Goal: Task Accomplishment & Management: Manage account settings

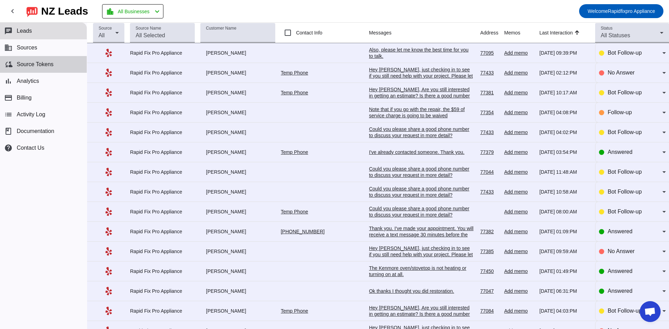
click at [24, 68] on button "cloud_sync Source Tokens" at bounding box center [43, 64] width 87 height 17
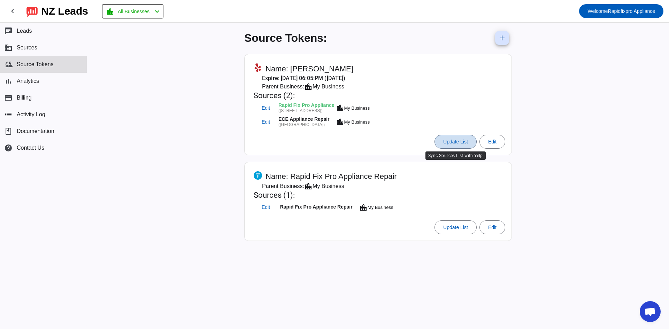
click at [465, 143] on span "Update List" at bounding box center [455, 142] width 25 height 6
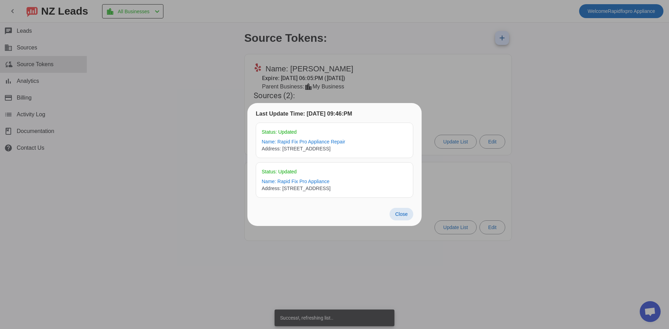
click at [404, 215] on span "Close" at bounding box center [401, 214] width 13 height 6
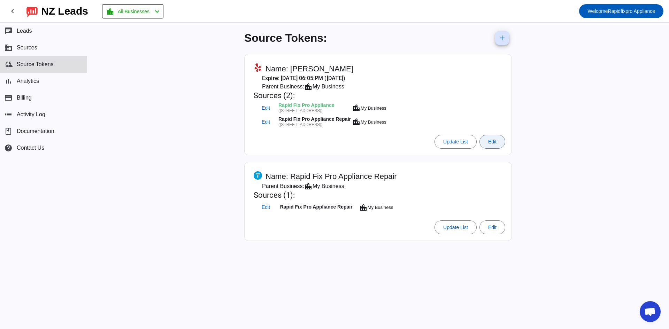
click at [496, 142] on span "Edit" at bounding box center [492, 142] width 8 height 6
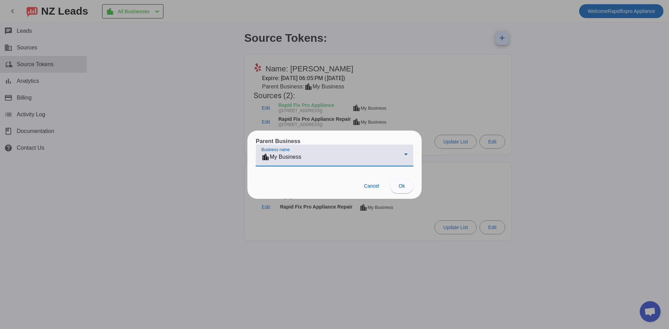
click at [392, 156] on div "location_city My Business" at bounding box center [332, 157] width 143 height 8
click at [425, 125] on div at bounding box center [334, 164] width 669 height 329
click at [425, 108] on div at bounding box center [334, 164] width 669 height 329
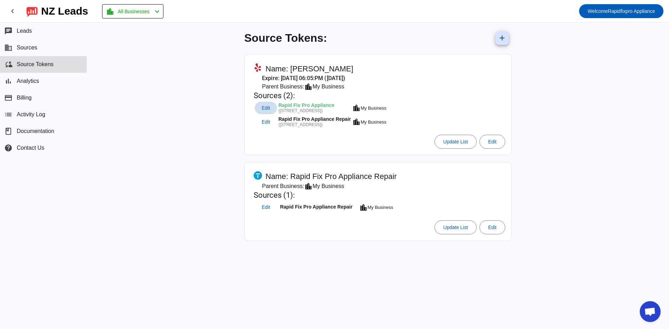
click at [264, 108] on span "Edit" at bounding box center [266, 108] width 8 height 5
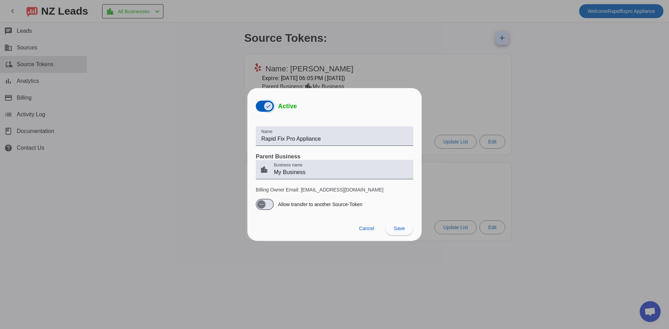
click at [266, 108] on span "button" at bounding box center [268, 106] width 8 height 8
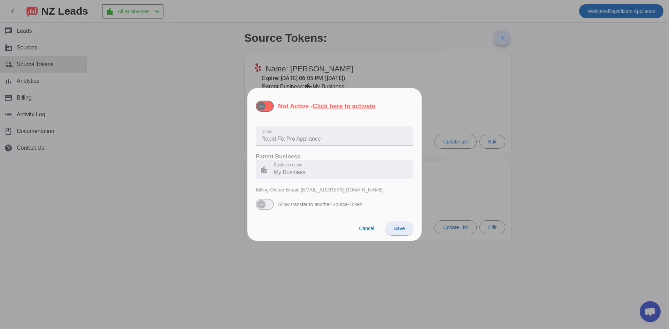
click at [400, 231] on span "Save" at bounding box center [399, 229] width 11 height 6
click at [449, 100] on div at bounding box center [334, 164] width 669 height 329
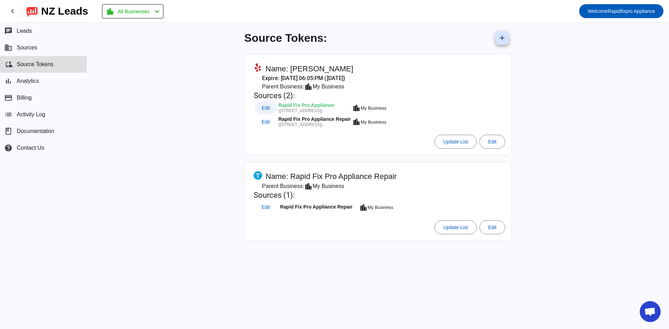
click at [269, 110] on span "Edit" at bounding box center [266, 108] width 8 height 5
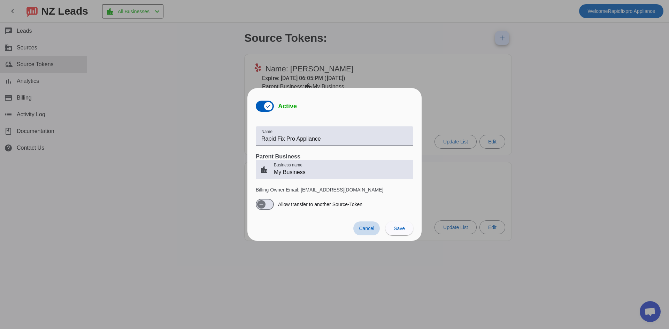
click at [372, 230] on span "Cancel" at bounding box center [366, 229] width 15 height 6
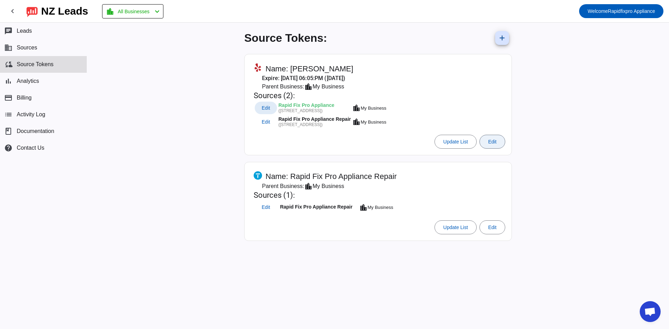
click at [488, 142] on button "Edit" at bounding box center [492, 142] width 26 height 14
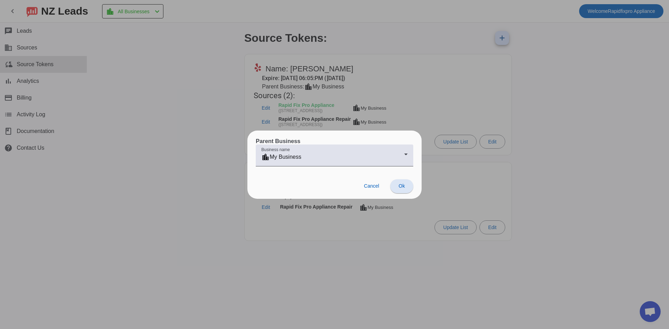
click at [399, 187] on span "Ok" at bounding box center [401, 186] width 6 height 6
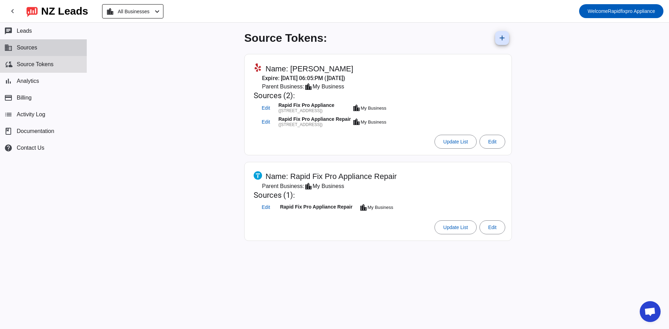
click at [25, 41] on button "business Sources" at bounding box center [43, 47] width 87 height 17
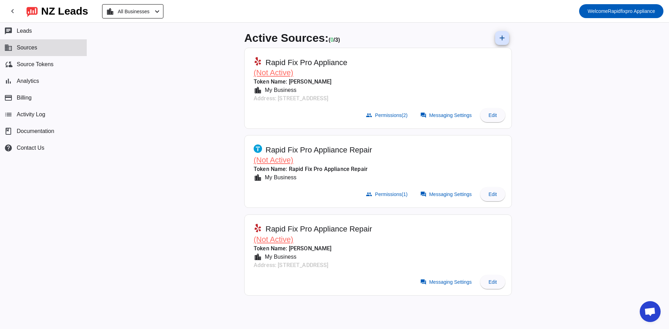
click at [282, 75] on span "(Not Active)" at bounding box center [274, 72] width 40 height 9
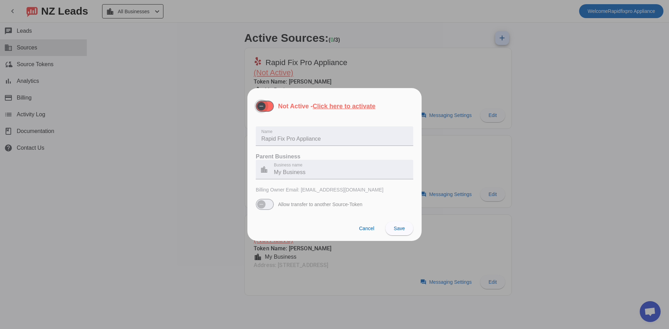
click at [272, 105] on span "button" at bounding box center [265, 106] width 18 height 11
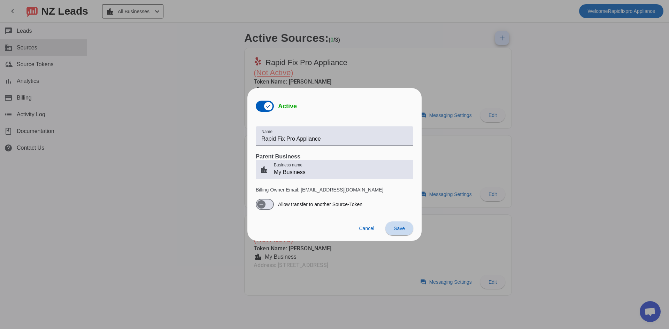
click at [402, 228] on span "Save" at bounding box center [399, 229] width 11 height 6
click at [422, 60] on div at bounding box center [334, 164] width 669 height 329
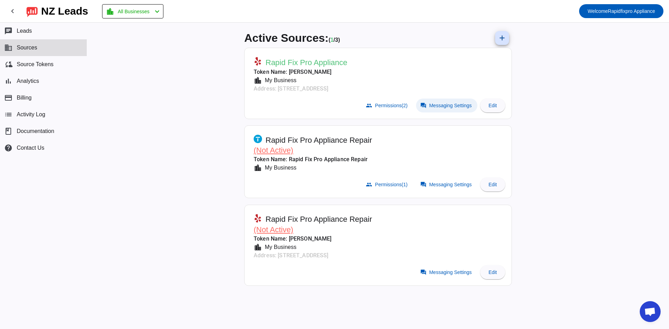
click at [451, 105] on span "Messaging Settings" at bounding box center [450, 106] width 42 height 6
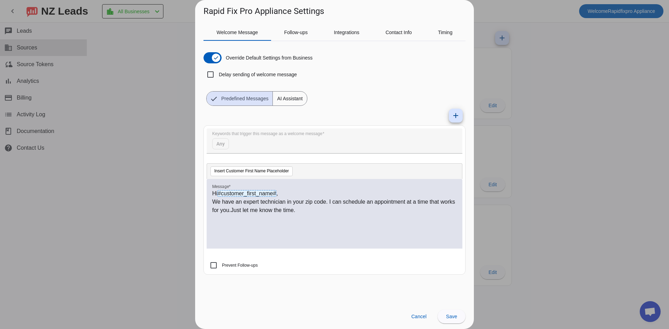
click at [298, 212] on p "We have an expert technician in your zip code. I can schedule an appointment at…" at bounding box center [334, 206] width 245 height 17
click at [293, 104] on span "AI Assistant" at bounding box center [290, 99] width 34 height 14
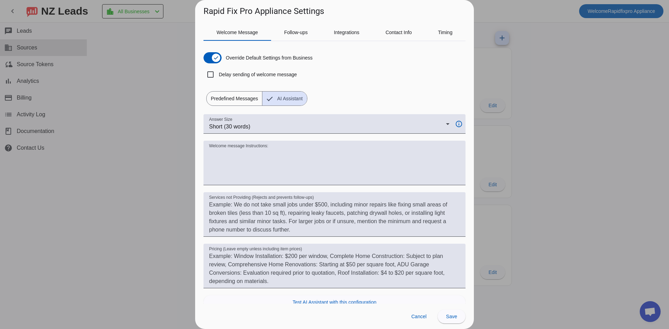
click at [239, 101] on span "Predefined Messages" at bounding box center [234, 99] width 55 height 14
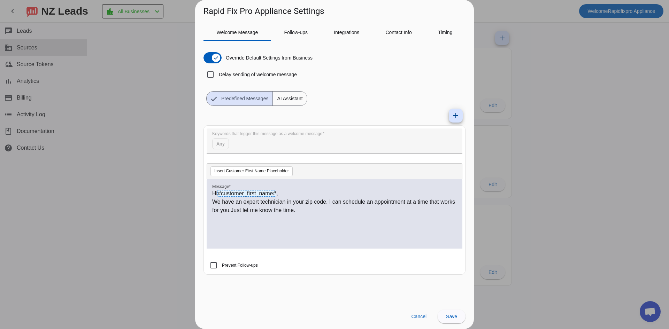
click at [302, 212] on p "We have an expert technician in your zip code. I can schedule an appointment at…" at bounding box center [334, 206] width 245 height 17
click at [351, 35] on span "Integrations" at bounding box center [346, 32] width 25 height 5
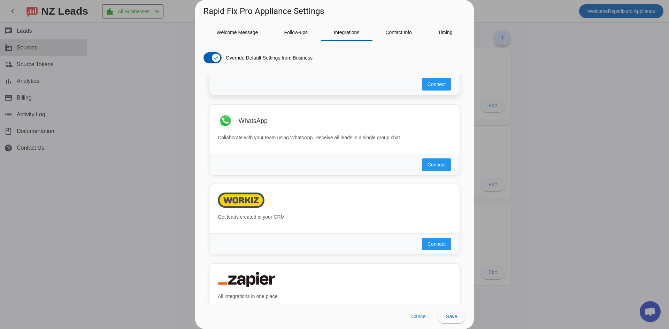
scroll to position [647, 0]
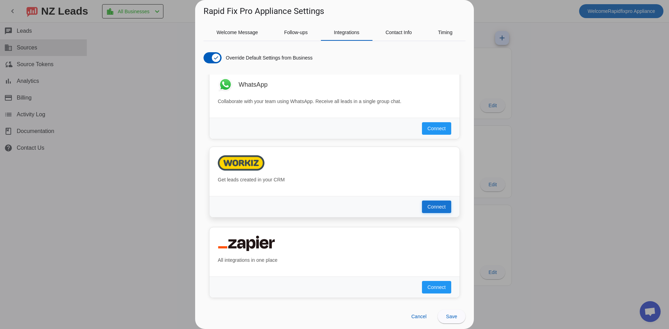
click at [433, 209] on span "Connect" at bounding box center [436, 206] width 18 height 7
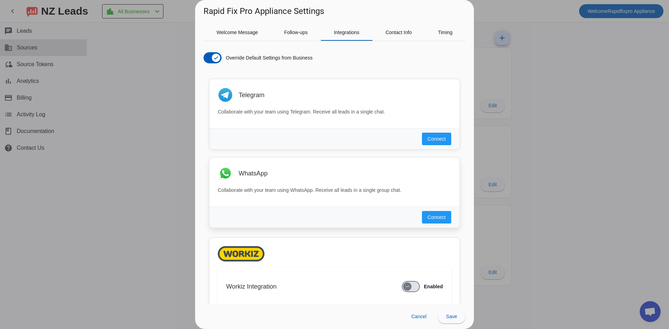
scroll to position [662, 0]
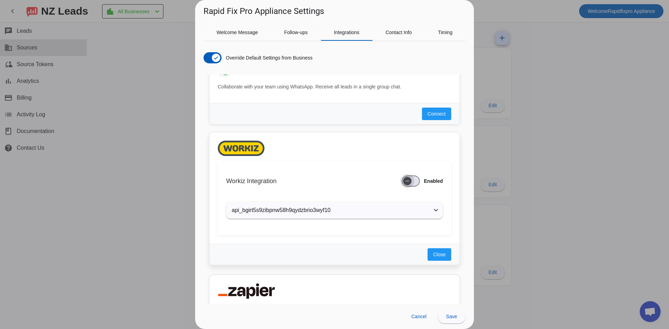
click at [405, 182] on span "button" at bounding box center [407, 181] width 8 height 8
click at [417, 213] on mat-panel-title "api_bgirt5s9zibpnw58h9qydzbrio3wyf10" at bounding box center [330, 210] width 197 height 8
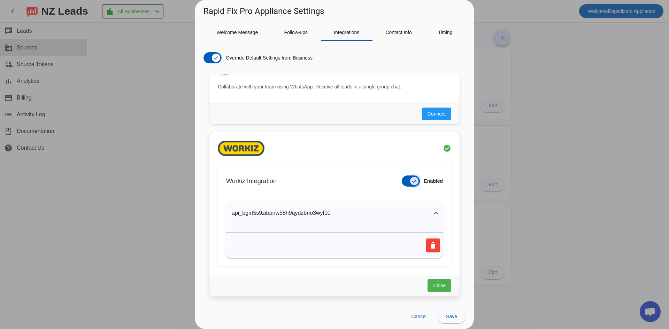
click at [412, 181] on span "button" at bounding box center [414, 181] width 8 height 8
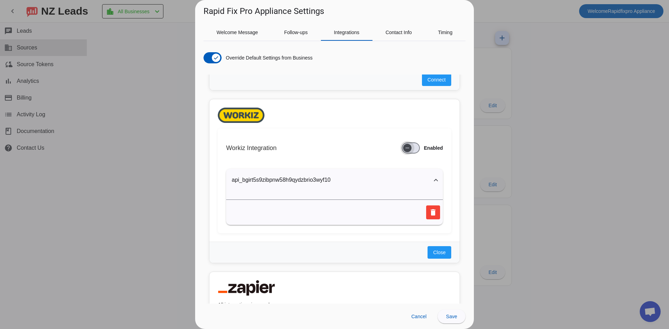
scroll to position [740, 0]
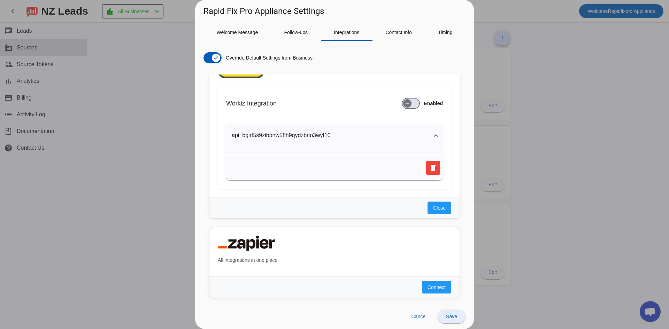
click at [446, 314] on span "Save" at bounding box center [451, 317] width 11 height 6
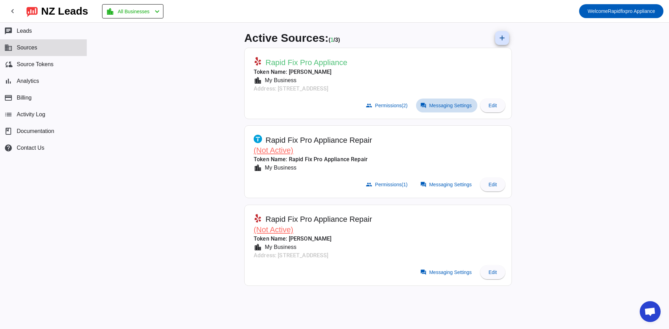
click at [444, 105] on span "Messaging Settings" at bounding box center [450, 106] width 42 height 6
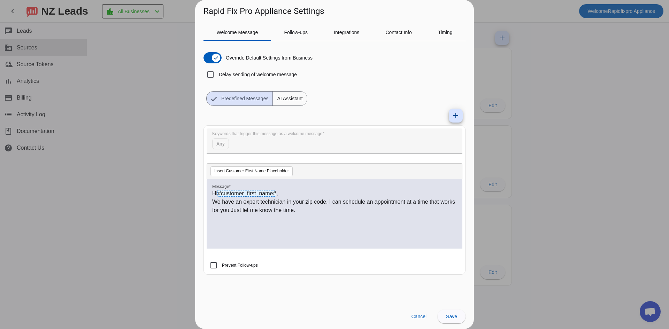
drag, startPoint x: 209, startPoint y: 201, endPoint x: 266, endPoint y: 203, distance: 56.8
click at [266, 203] on div "Hi #customer_first_name# , We have an expert technician in your zip code. I can…" at bounding box center [335, 214] width 256 height 70
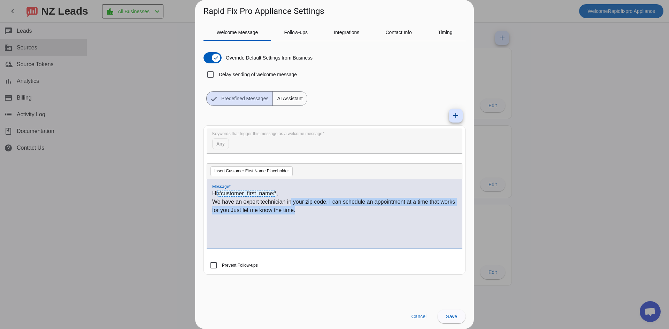
drag, startPoint x: 292, startPoint y: 201, endPoint x: 298, endPoint y: 210, distance: 11.3
click at [298, 210] on p "We have an expert technician in your zip code. I can schedule an appointment at…" at bounding box center [334, 206] width 245 height 17
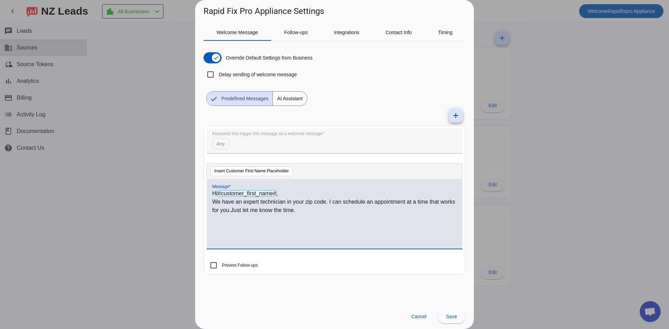
drag, startPoint x: 212, startPoint y: 193, endPoint x: 266, endPoint y: 200, distance: 54.4
click at [265, 200] on div "Hi #customer_first_name# , We have an expert technician in your zip code. I can…" at bounding box center [335, 214] width 256 height 70
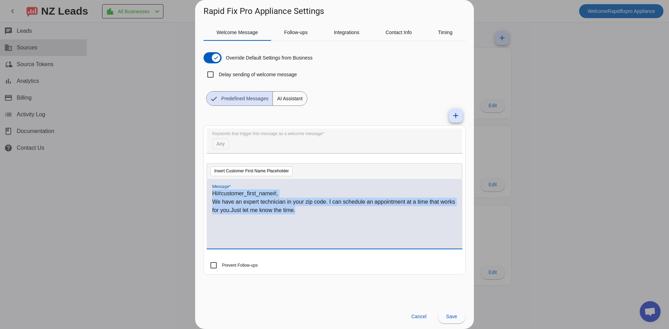
drag, startPoint x: 295, startPoint y: 208, endPoint x: 205, endPoint y: 191, distance: 91.5
click at [205, 191] on mat-card "Keywords that trigger this message as a welcome message Any Insert Customer Fir…" at bounding box center [334, 199] width 262 height 149
copy div "Hi #customer_first_name# , We have an expert technician in your zip code. I can…"
click at [236, 226] on div "Hi #customer_first_name# , We have an expert technician in your zip code. I can…" at bounding box center [334, 217] width 245 height 56
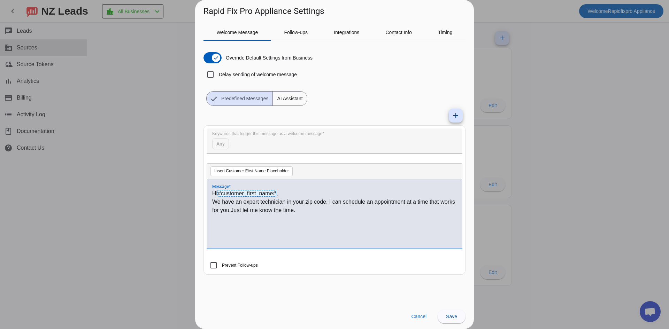
drag, startPoint x: 212, startPoint y: 193, endPoint x: 263, endPoint y: 203, distance: 52.5
click at [263, 203] on div "Hi #customer_first_name# , We have an expert technician in your zip code. I can…" at bounding box center [335, 214] width 256 height 70
click at [298, 211] on p "We have an expert technician in your zip code. I can schedule an appointment at…" at bounding box center [334, 206] width 245 height 17
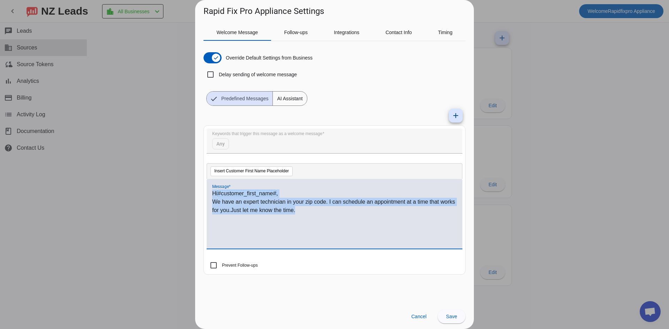
drag, startPoint x: 294, startPoint y: 207, endPoint x: 204, endPoint y: 189, distance: 92.2
click at [204, 189] on mat-card "Keywords that trigger this message as a welcome message Any Insert Customer Fir…" at bounding box center [334, 199] width 262 height 149
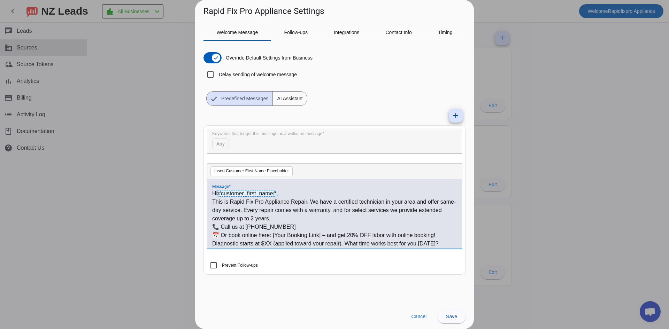
scroll to position [2, 0]
drag, startPoint x: 274, startPoint y: 232, endPoint x: 322, endPoint y: 232, distance: 47.7
click at [322, 232] on p "📅 Or book online here: [Your Booking Link] – and get 20% OFF labor with online …" at bounding box center [334, 233] width 245 height 8
drag, startPoint x: 272, startPoint y: 241, endPoint x: 265, endPoint y: 242, distance: 6.6
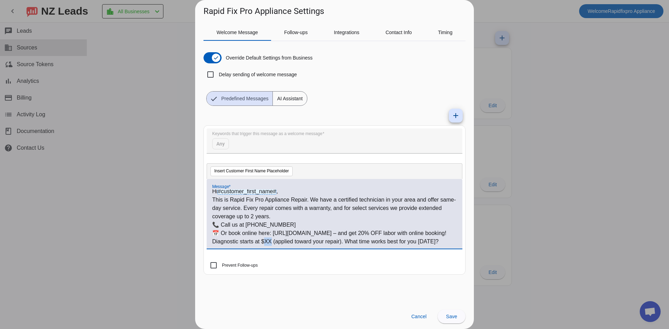
click at [265, 242] on p "Diagnostic starts at $XX (applied toward your repair). What time works best for…" at bounding box center [334, 242] width 245 height 8
click at [447, 315] on span "Save" at bounding box center [451, 317] width 11 height 6
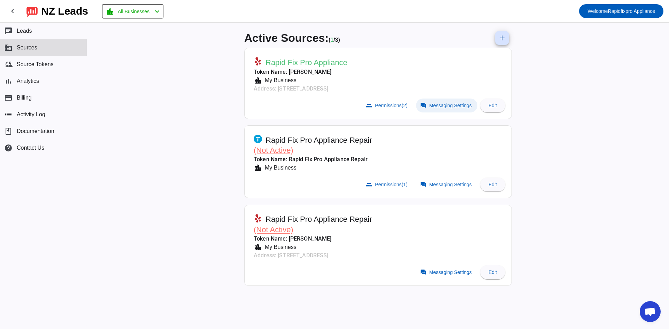
click at [439, 106] on span "Messaging Settings" at bounding box center [450, 106] width 42 height 6
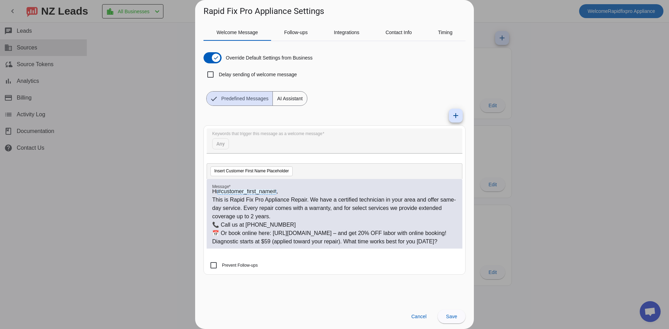
scroll to position [0, 0]
click at [294, 32] on span "Follow-ups" at bounding box center [296, 32] width 24 height 5
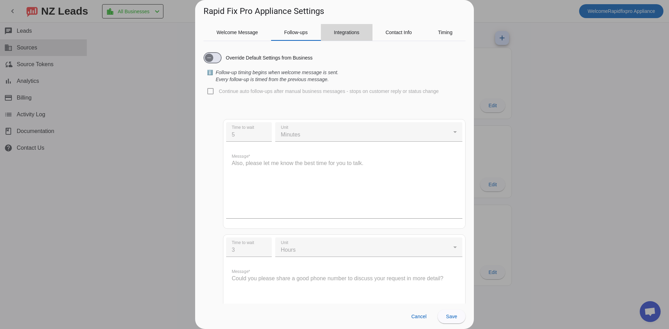
click at [352, 31] on span "Integrations" at bounding box center [346, 32] width 25 height 5
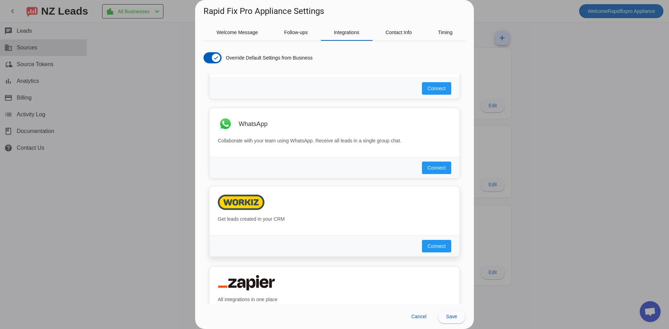
scroll to position [627, 0]
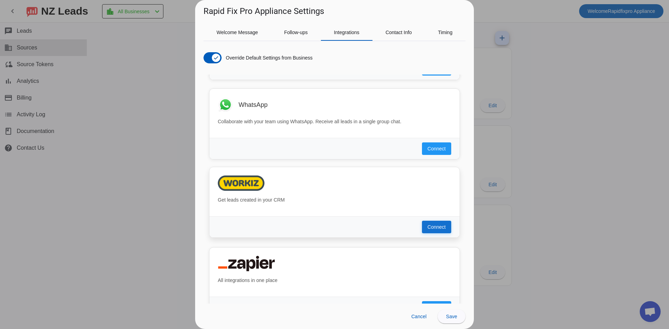
click at [427, 225] on span "Connect" at bounding box center [436, 227] width 18 height 7
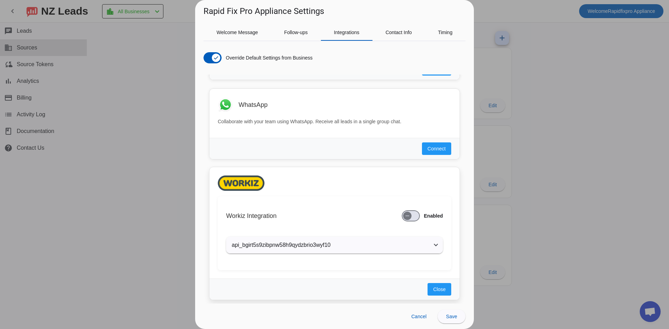
click at [383, 241] on mat-expansion-panel-header "api_bgirt5s9zibpnw58h9qydzbrio3wyf10" at bounding box center [334, 245] width 217 height 17
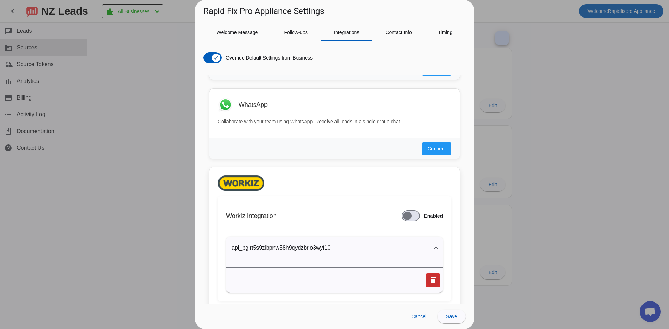
click at [429, 278] on mat-icon "delete" at bounding box center [433, 280] width 8 height 8
click at [400, 276] on span "Yes" at bounding box center [404, 280] width 8 height 8
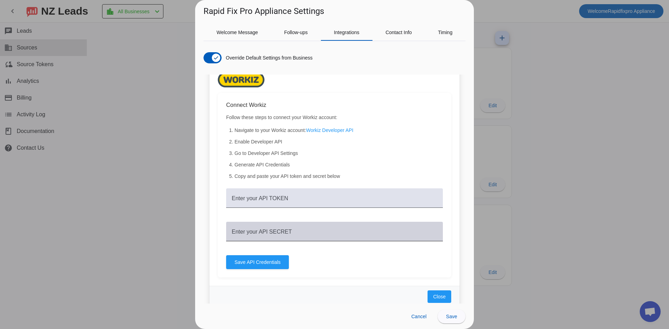
scroll to position [731, 0]
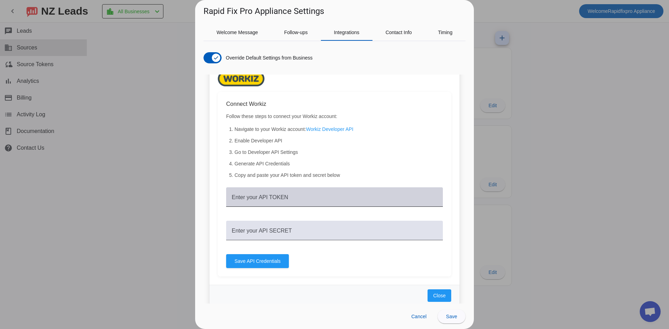
click at [295, 196] on input "Enter your API TOKEN" at bounding box center [334, 200] width 205 height 8
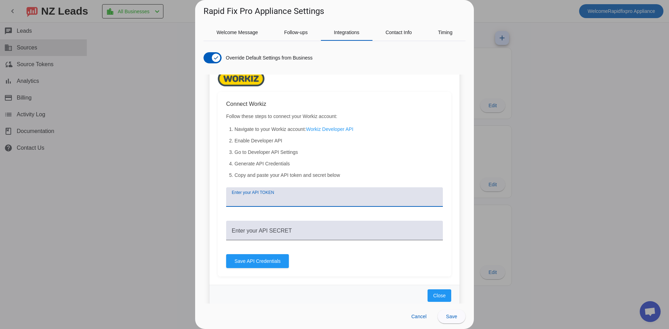
paste input "api_bgirt5s9zibpnw58h9qydzbrio3wyf10"
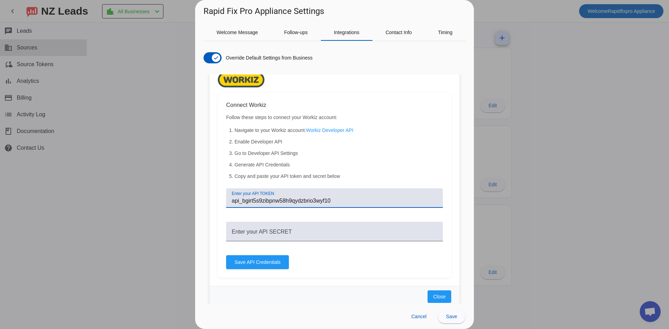
type input "api_bgirt5s9zibpnw58h9qydzbrio3wyf10"
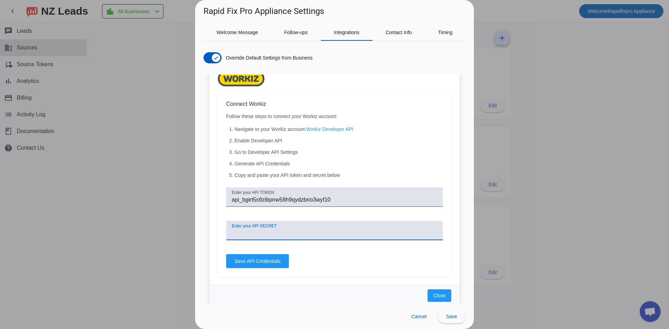
click at [349, 237] on input "Enter your API SECRET" at bounding box center [334, 233] width 205 height 8
paste input "sec_7713614947952759380146210017"
type input "sec_7713614947952759380146210017"
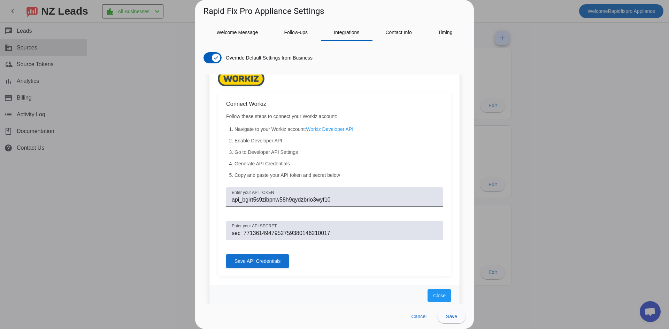
click at [270, 259] on span "Save API Credentials" at bounding box center [257, 261] width 46 height 7
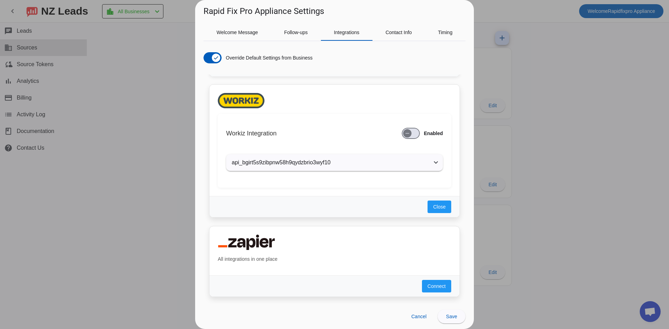
scroll to position [709, 0]
click at [413, 136] on span "button" at bounding box center [411, 133] width 18 height 11
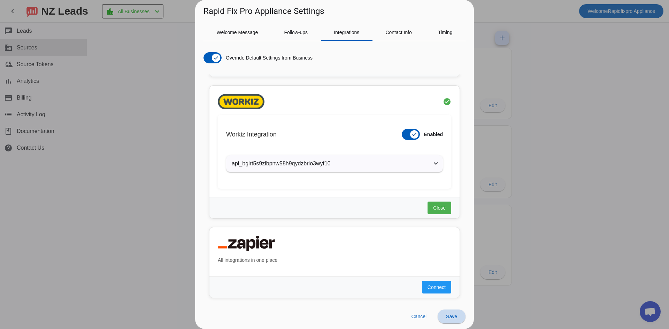
click at [449, 315] on span "Save" at bounding box center [451, 317] width 11 height 6
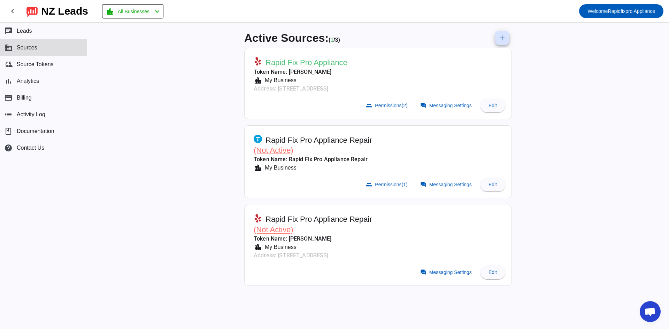
click at [125, 111] on div "Active Sources: ( 1 / 3) add Rapid Fix Pro Appliance Token Name: [PERSON_NAME] …" at bounding box center [378, 176] width 582 height 307
click at [277, 150] on span "(Not Active)" at bounding box center [274, 150] width 40 height 9
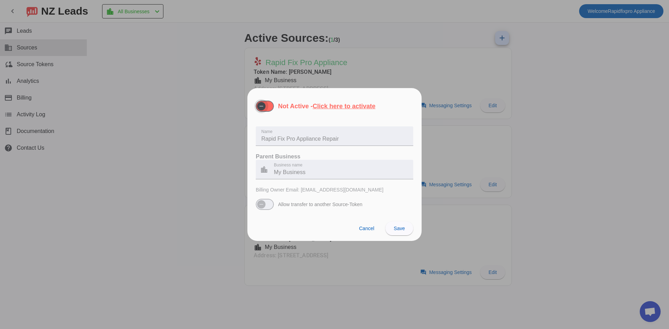
click at [265, 109] on span "button" at bounding box center [261, 106] width 8 height 8
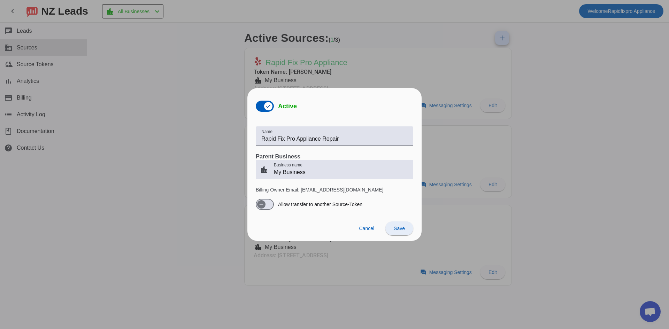
click at [402, 228] on span "Save" at bounding box center [399, 229] width 11 height 6
click at [185, 209] on div at bounding box center [334, 164] width 669 height 329
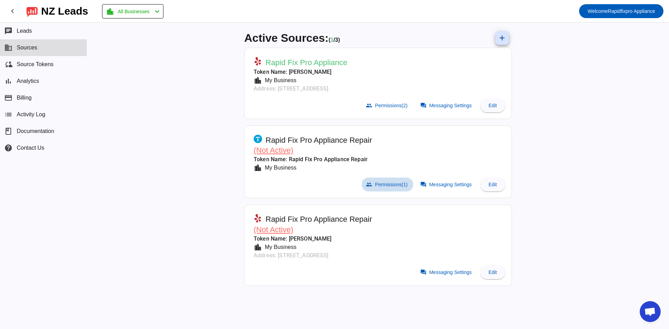
click at [398, 184] on span "Permissions (1)" at bounding box center [391, 185] width 32 height 6
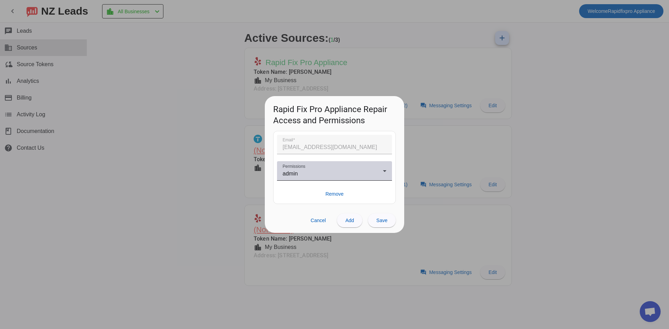
click at [336, 179] on div "Permissions admin" at bounding box center [334, 171] width 104 height 20
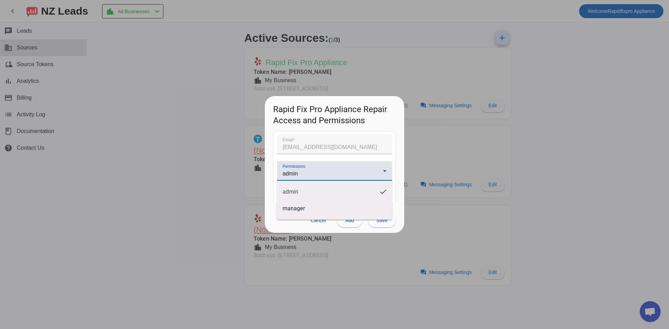
click at [239, 193] on div at bounding box center [334, 164] width 669 height 329
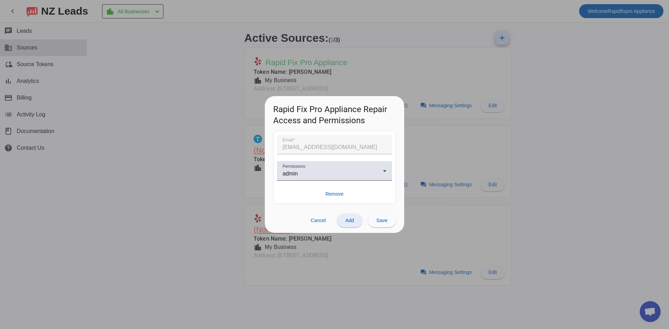
click at [356, 220] on span at bounding box center [349, 220] width 25 height 17
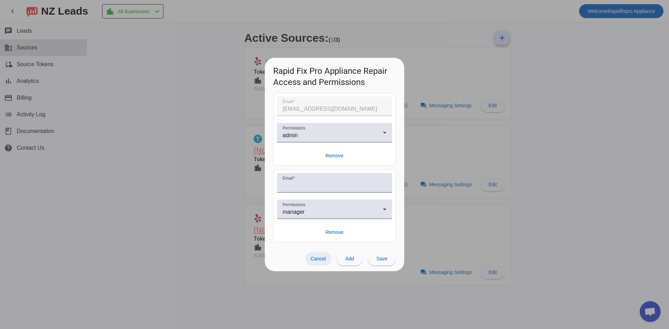
click at [323, 260] on span "Cancel" at bounding box center [318, 259] width 15 height 6
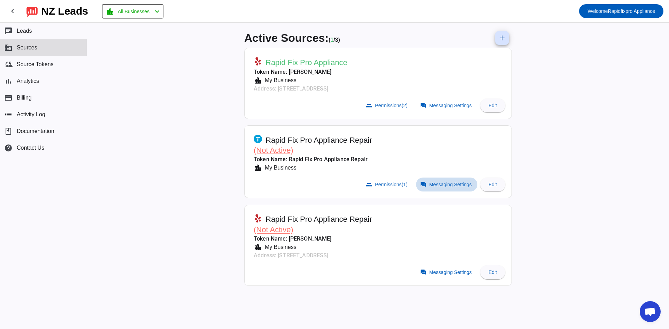
click at [466, 185] on span "Messaging Settings" at bounding box center [450, 185] width 42 height 6
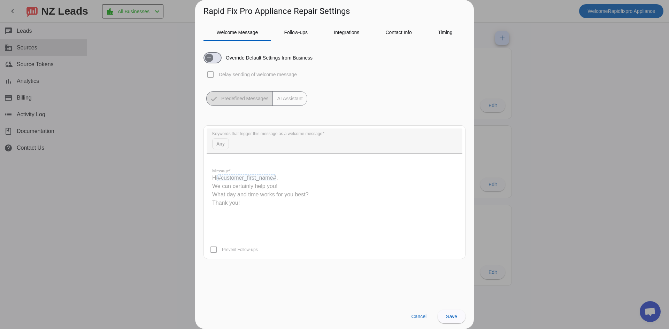
click at [528, 47] on div at bounding box center [334, 164] width 669 height 329
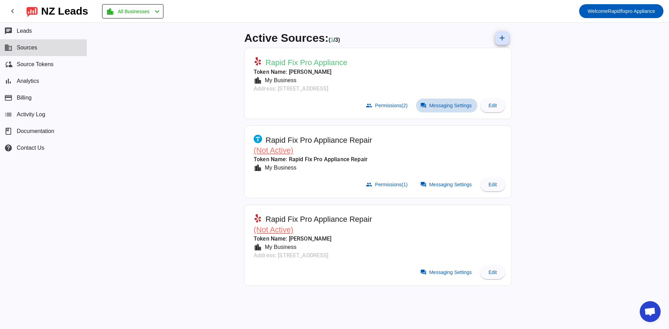
click at [434, 105] on span "Messaging Settings" at bounding box center [450, 106] width 42 height 6
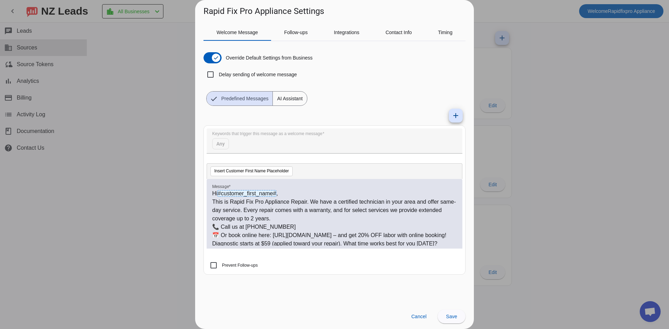
click at [169, 159] on div at bounding box center [334, 164] width 669 height 329
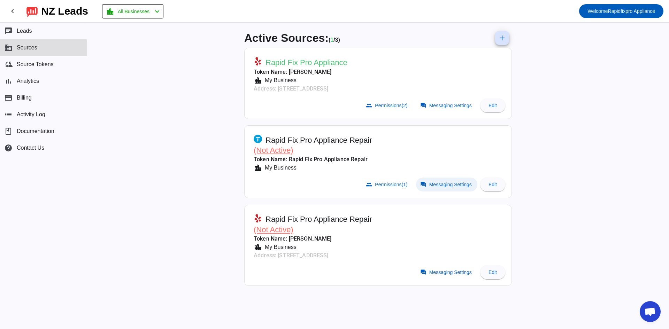
click at [435, 181] on span at bounding box center [446, 185] width 61 height 14
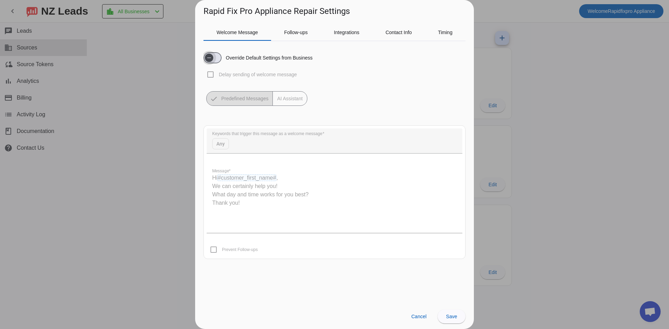
click at [215, 61] on span "button" at bounding box center [209, 58] width 14 height 14
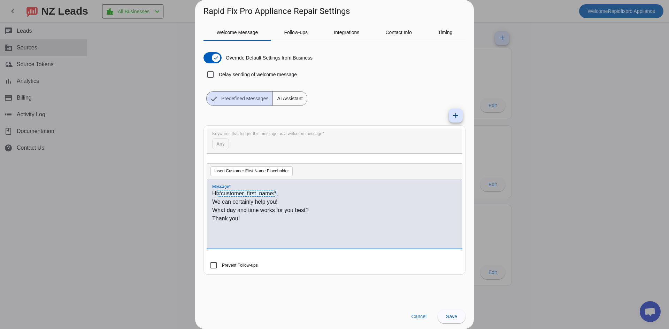
click at [285, 226] on div "Hi #customer_first_name# , We can certainly help you! What day and time works f…" at bounding box center [334, 217] width 245 height 56
click at [276, 225] on div "Hi #customer_first_name# , We can certainly help you! What day and time works f…" at bounding box center [334, 217] width 245 height 56
drag, startPoint x: 276, startPoint y: 224, endPoint x: 266, endPoint y: 223, distance: 9.5
click at [276, 224] on div "Hi #customer_first_name# , We can certainly help you! What day and time works f…" at bounding box center [334, 217] width 245 height 56
drag, startPoint x: 229, startPoint y: 213, endPoint x: 256, endPoint y: 154, distance: 64.8
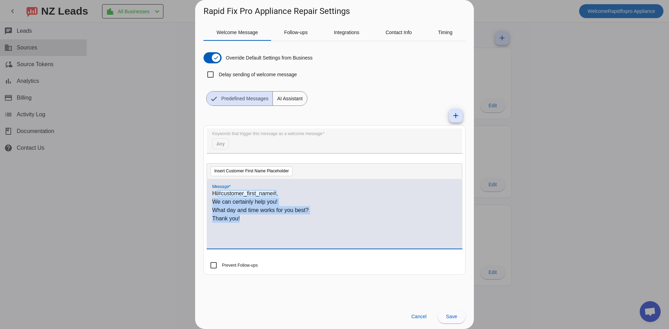
click at [210, 200] on div "Hi #customer_first_name# , We can certainly help you! What day and time works f…" at bounding box center [335, 214] width 256 height 70
click at [521, 87] on div at bounding box center [334, 164] width 669 height 329
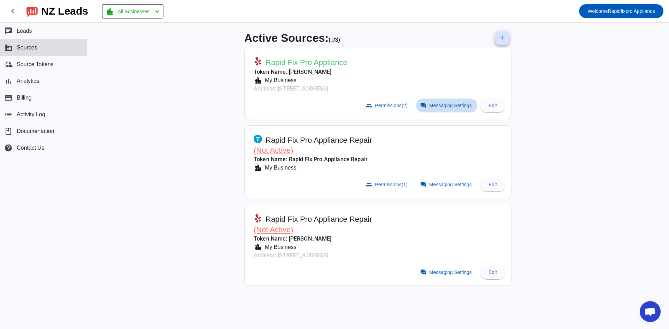
click at [436, 108] on span "Messaging Settings" at bounding box center [450, 106] width 42 height 6
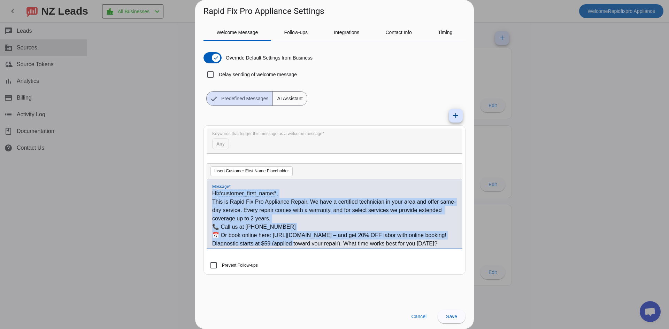
scroll to position [19, 0]
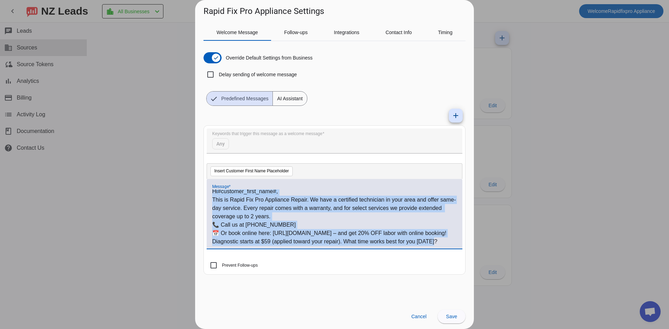
drag, startPoint x: 213, startPoint y: 192, endPoint x: 436, endPoint y: 245, distance: 229.3
click at [436, 245] on div "Hi #customer_first_name# , This is Rapid Fix Pro Appliance Repair. We have a ce…" at bounding box center [334, 217] width 245 height 56
copy div "Hi #customer_first_name# , This is Rapid Fix Pro Appliance Repair. We have a ce…"
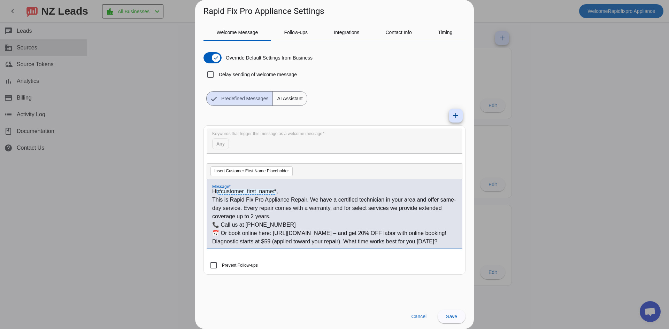
click at [589, 135] on div at bounding box center [334, 164] width 669 height 329
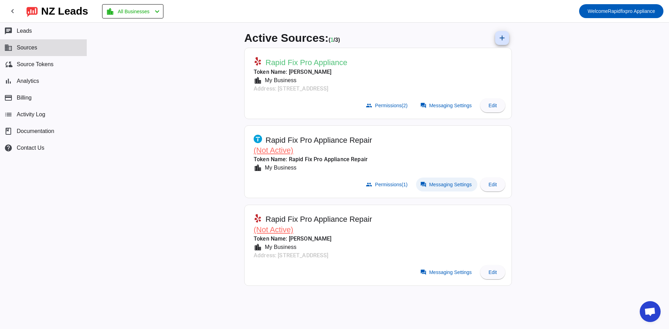
click at [451, 185] on span "Messaging Settings" at bounding box center [450, 185] width 42 height 6
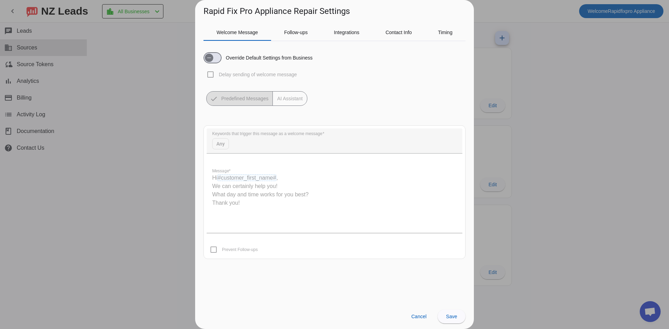
click at [223, 57] on div "Override Default Settings from Business" at bounding box center [257, 57] width 109 height 11
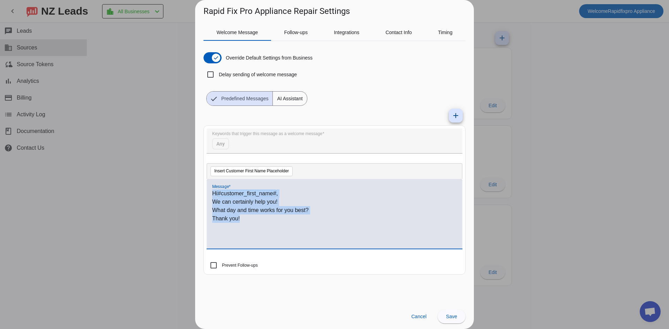
drag, startPoint x: 257, startPoint y: 222, endPoint x: 209, endPoint y: 179, distance: 64.4
click at [209, 179] on div "Hi #customer_first_name# , We can certainly help you! What day and time works f…" at bounding box center [335, 214] width 256 height 70
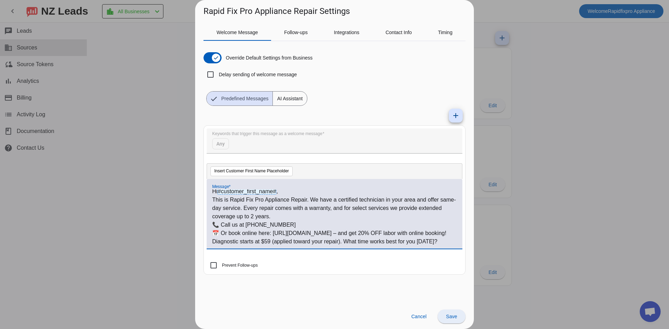
click at [456, 317] on span "Save" at bounding box center [451, 317] width 11 height 6
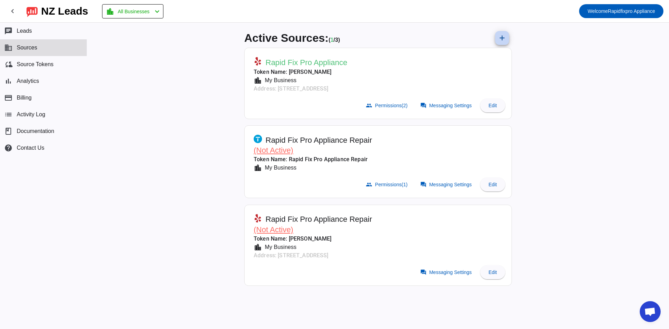
click at [501, 41] on mat-icon "add" at bounding box center [502, 38] width 8 height 8
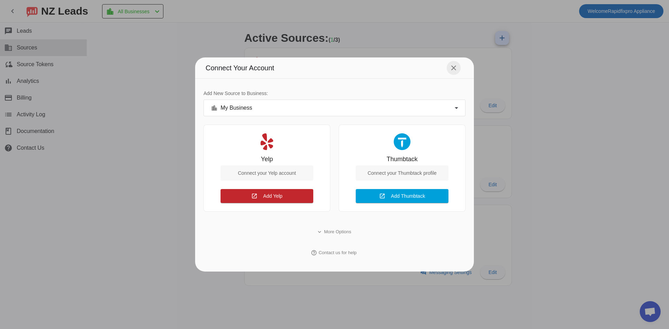
click at [454, 65] on mat-icon "close" at bounding box center [453, 68] width 8 height 8
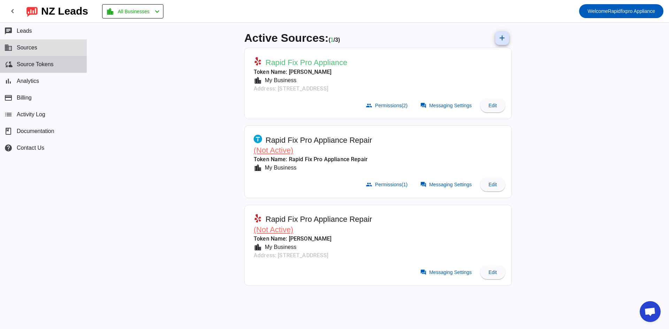
click at [34, 63] on span "Source Tokens" at bounding box center [35, 64] width 37 height 6
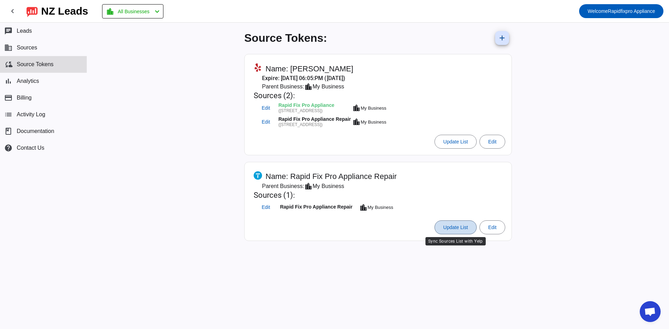
click at [465, 229] on span "Update List" at bounding box center [455, 228] width 25 height 6
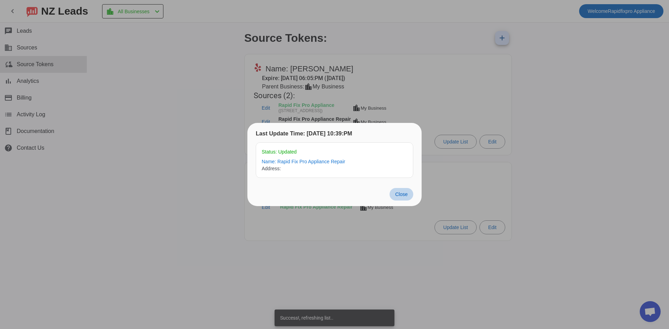
click at [404, 194] on span "Close" at bounding box center [401, 195] width 13 height 6
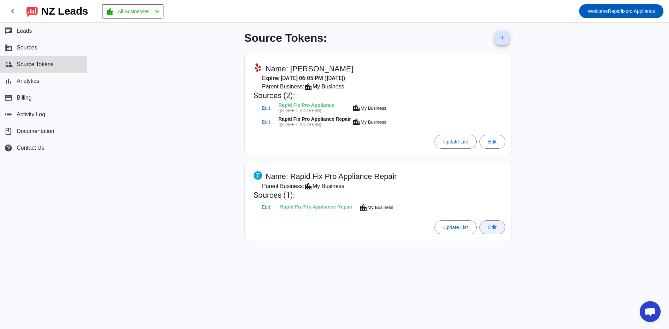
click at [493, 228] on span "Edit" at bounding box center [492, 228] width 8 height 6
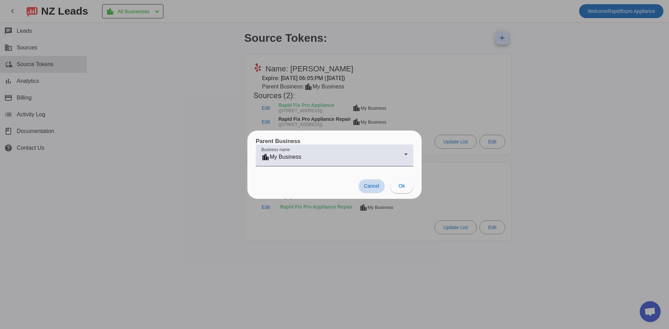
click at [373, 182] on span at bounding box center [371, 186] width 26 height 14
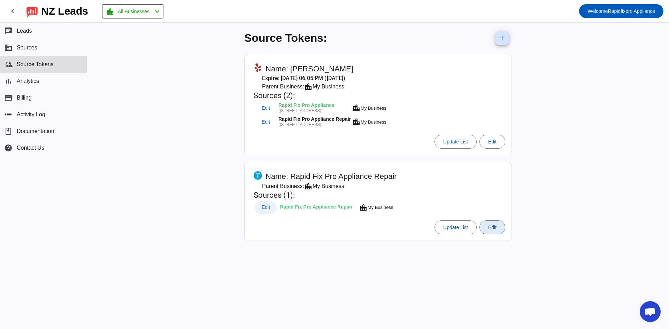
click at [268, 208] on span "Edit" at bounding box center [266, 207] width 8 height 5
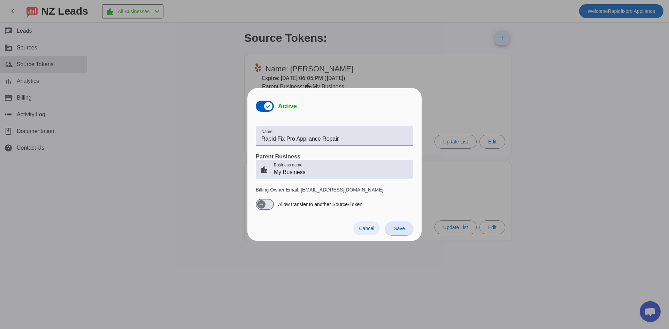
click at [371, 229] on span "Cancel" at bounding box center [366, 229] width 15 height 6
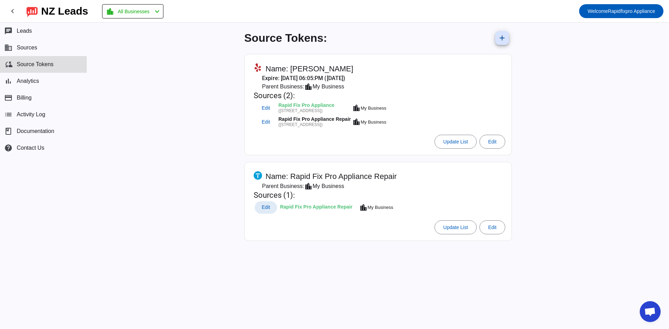
click at [150, 173] on div "Source Tokens: add Name: [PERSON_NAME] Expire: [DATE] 06:05:PM ([DATE]) Parent …" at bounding box center [378, 176] width 582 height 307
click at [33, 92] on button "payment Billing" at bounding box center [43, 98] width 87 height 17
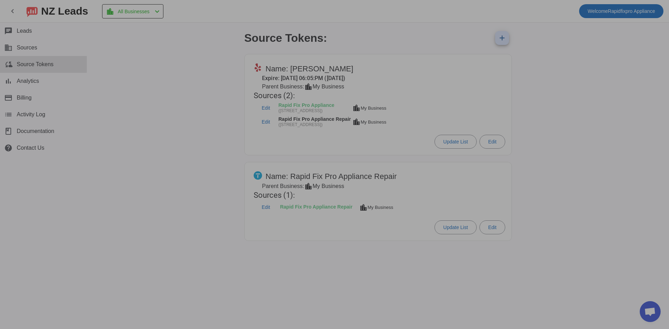
drag, startPoint x: 192, startPoint y: 115, endPoint x: 191, endPoint y: 125, distance: 10.9
click at [192, 115] on div at bounding box center [334, 164] width 669 height 329
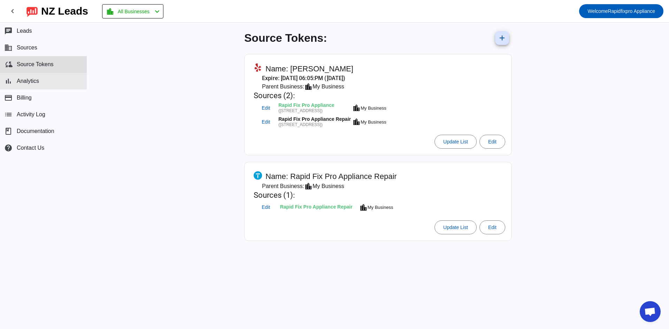
click at [26, 78] on span "Analytics" at bounding box center [28, 81] width 22 height 6
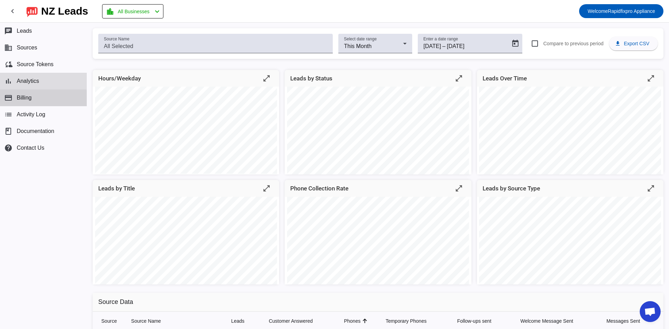
click at [27, 100] on span "Billing" at bounding box center [24, 98] width 15 height 6
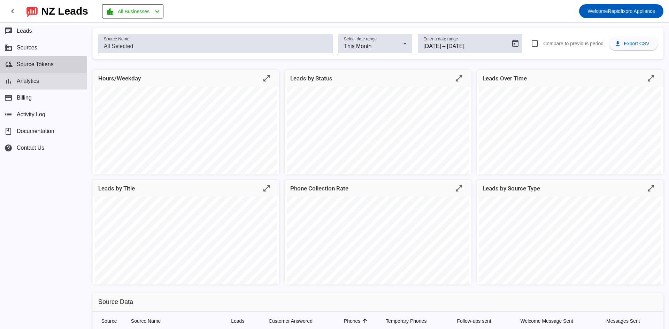
click at [29, 66] on span "Source Tokens" at bounding box center [35, 64] width 37 height 6
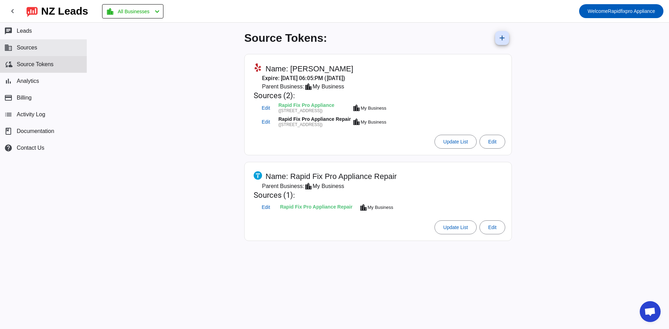
click at [32, 46] on span "Sources" at bounding box center [27, 48] width 21 height 6
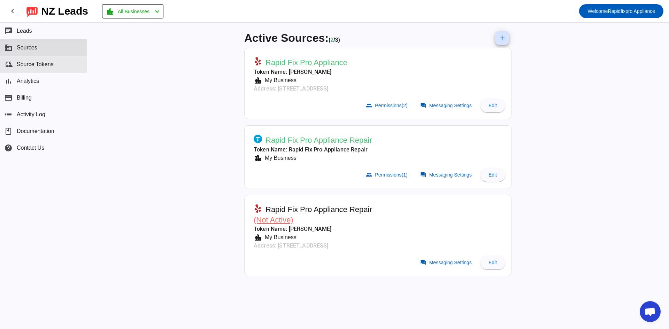
click at [50, 68] on span "Source Tokens" at bounding box center [35, 64] width 37 height 6
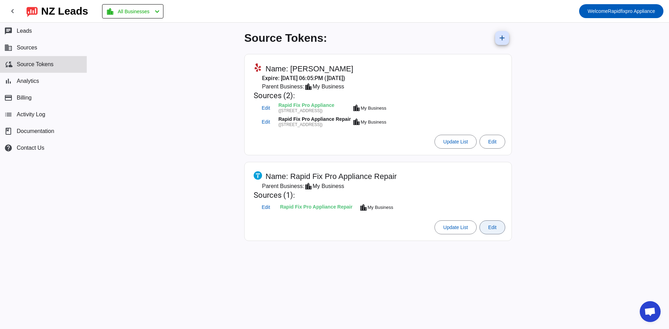
click at [497, 225] on span at bounding box center [492, 227] width 25 height 17
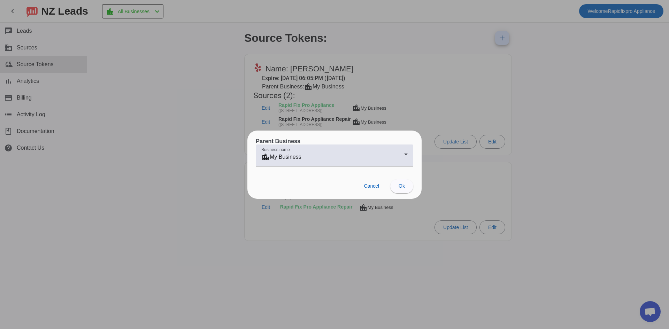
click at [144, 211] on div at bounding box center [334, 164] width 669 height 329
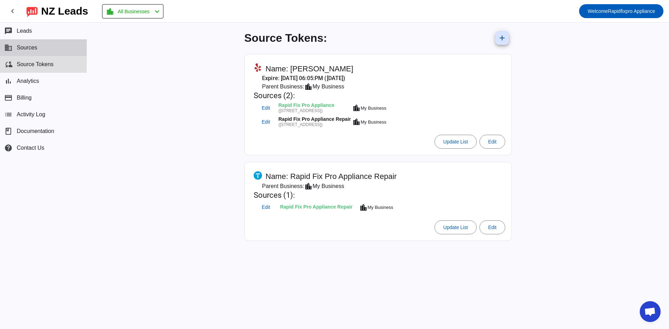
click at [28, 52] on button "business Sources" at bounding box center [43, 47] width 87 height 17
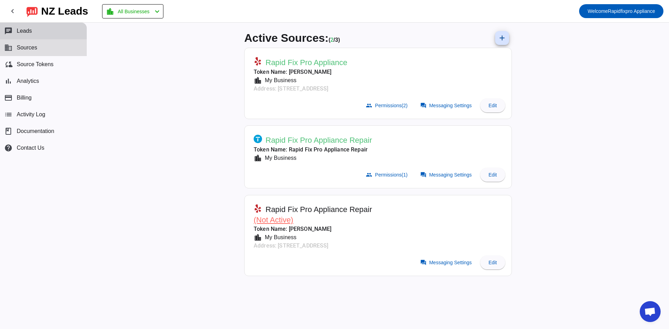
click at [32, 36] on button "chat Leads" at bounding box center [43, 31] width 87 height 17
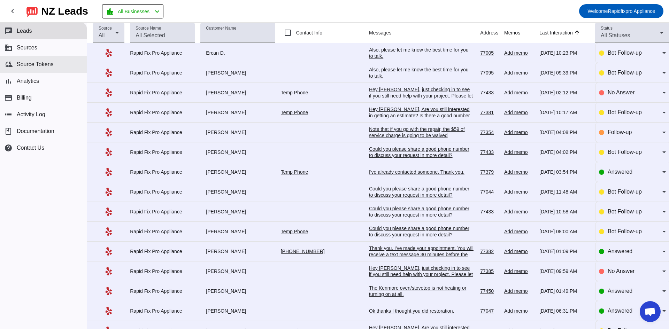
click at [23, 60] on button "cloud_sync Source Tokens" at bounding box center [43, 64] width 87 height 17
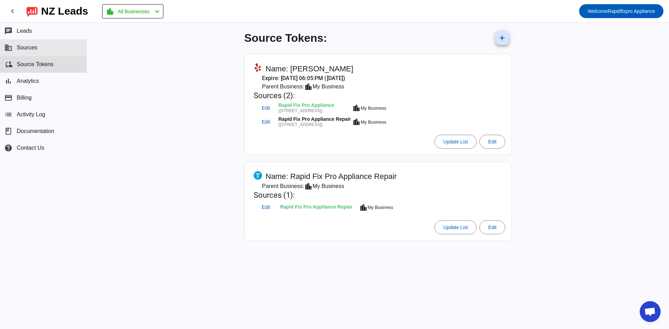
click at [23, 49] on span "Sources" at bounding box center [27, 48] width 21 height 6
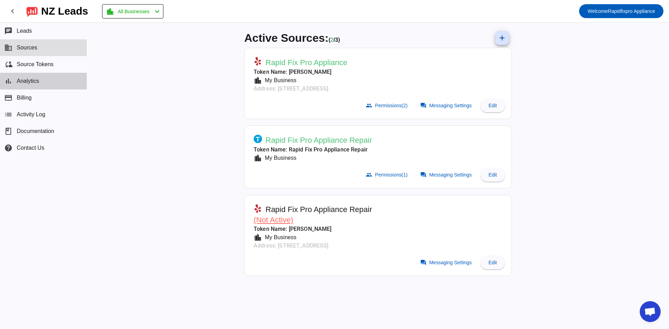
click at [20, 73] on button "bar_chart Analytics" at bounding box center [43, 81] width 87 height 17
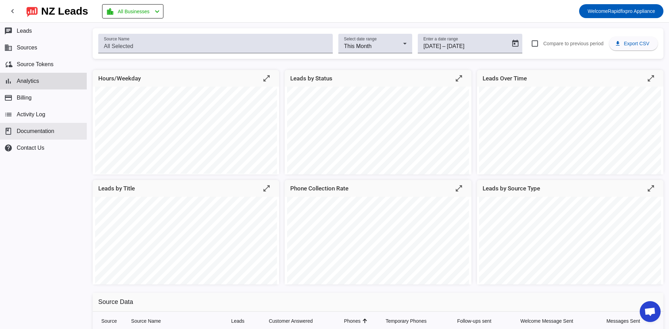
click at [34, 131] on span "Documentation" at bounding box center [36, 131] width 38 height 6
